Goal: Navigation & Orientation: Find specific page/section

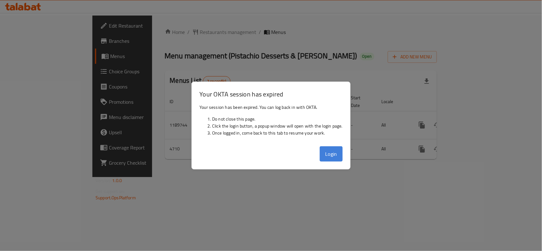
click at [323, 159] on button "Login" at bounding box center [331, 153] width 23 height 15
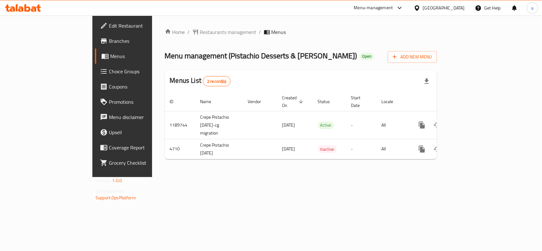
click at [185, 23] on div "Home / Restaurants management / Menus Menu management ( Pistachio Desserts & Ca…" at bounding box center [301, 97] width 298 height 162
click at [184, 26] on div "Home / Restaurants management / Menus Menu management ( Pistachio Desserts & Ca…" at bounding box center [301, 97] width 298 height 162
click at [200, 30] on span "Restaurants management" at bounding box center [228, 32] width 57 height 8
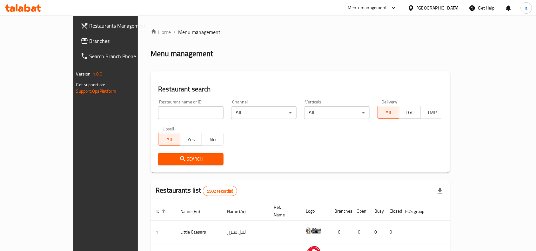
click at [454, 6] on div "[GEOGRAPHIC_DATA]" at bounding box center [438, 7] width 42 height 7
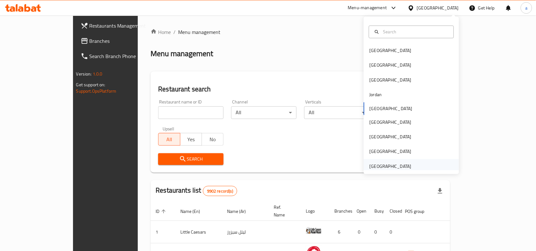
click at [374, 169] on div "United Arab Emirates" at bounding box center [391, 166] width 42 height 7
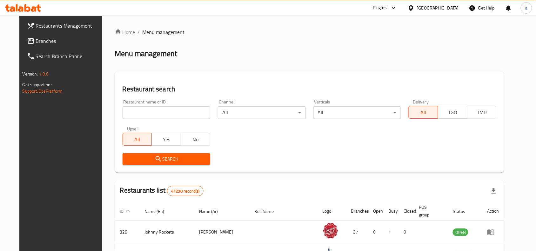
click at [58, 40] on span "Branches" at bounding box center [70, 41] width 68 height 8
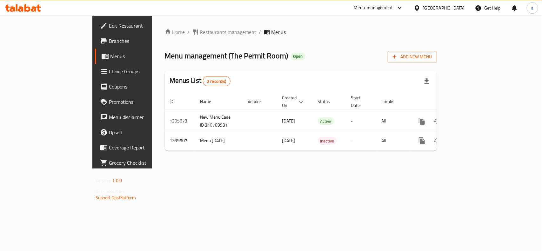
click at [465, 7] on div "[GEOGRAPHIC_DATA]" at bounding box center [444, 7] width 42 height 7
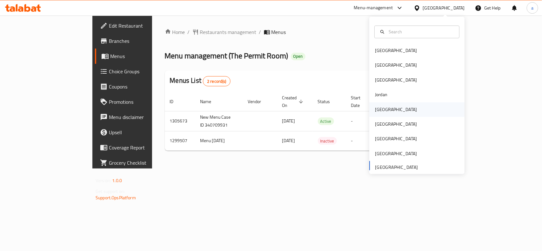
click at [388, 114] on div "[GEOGRAPHIC_DATA]" at bounding box center [396, 109] width 52 height 15
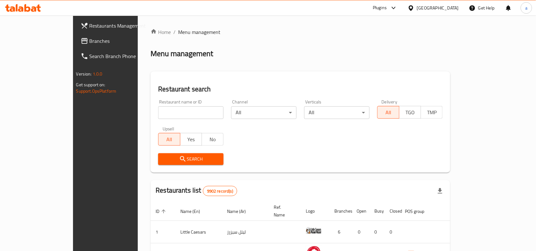
drag, startPoint x: 46, startPoint y: 39, endPoint x: 7, endPoint y: 58, distance: 43.9
click at [90, 39] on span "Branches" at bounding box center [124, 41] width 68 height 8
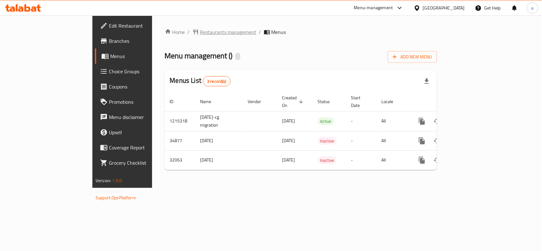
click at [200, 31] on span "Restaurants management" at bounding box center [228, 32] width 57 height 8
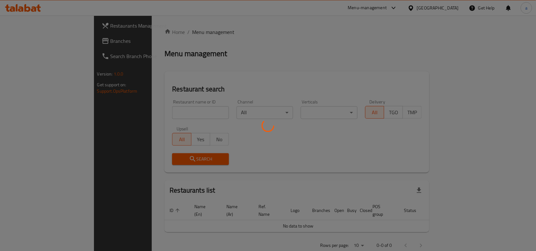
click at [151, 111] on div at bounding box center [268, 125] width 536 height 251
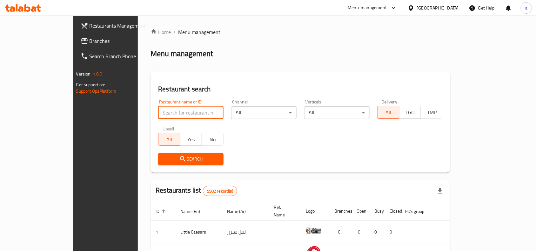
click at [158, 111] on input "search" at bounding box center [190, 112] width 65 height 13
paste input "16418"
type input "16418"
click button "Search" at bounding box center [190, 159] width 65 height 12
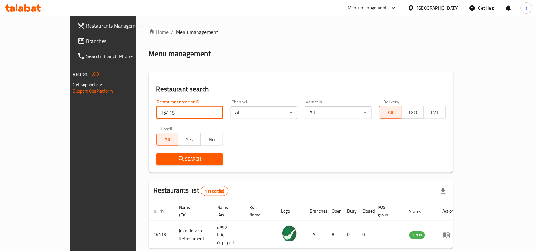
click at [72, 35] on link "Branches" at bounding box center [115, 40] width 87 height 15
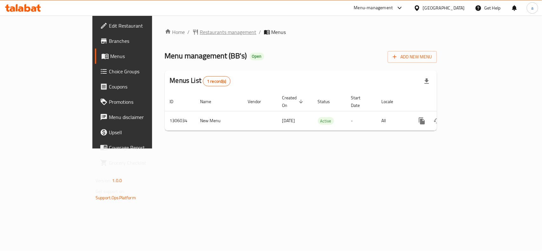
click at [200, 33] on span "Restaurants management" at bounding box center [228, 32] width 57 height 8
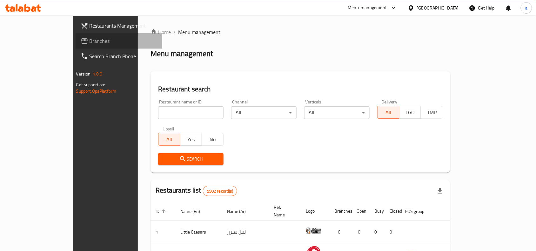
click at [90, 39] on span "Branches" at bounding box center [124, 41] width 68 height 8
